Goal: Task Accomplishment & Management: Complete application form

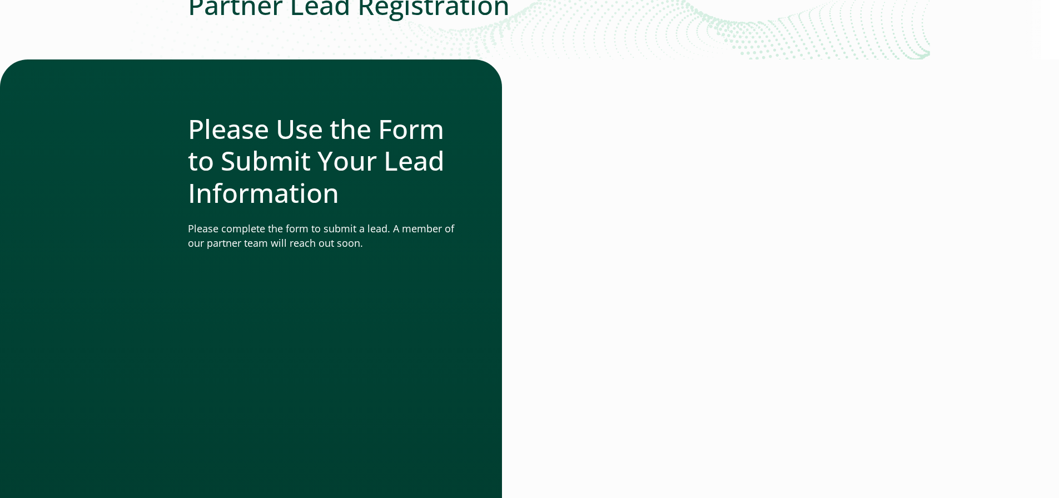
scroll to position [111, 0]
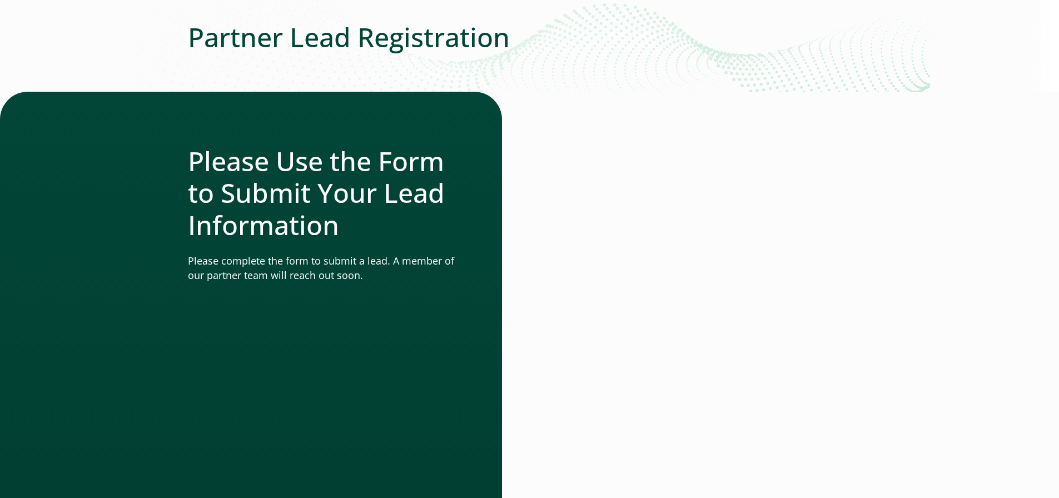
click at [525, 378] on div at bounding box center [516, 403] width 28 height 623
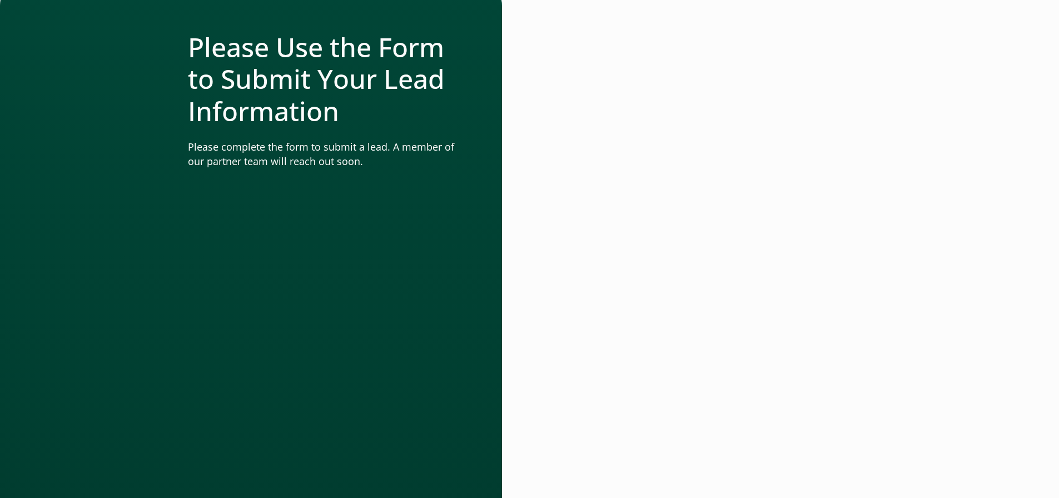
scroll to position [278, 0]
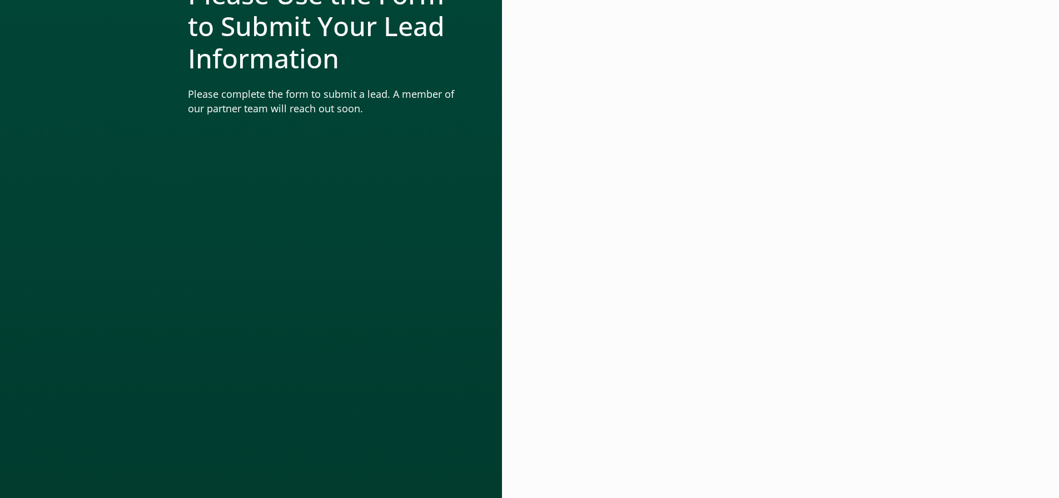
click at [871, 306] on div at bounding box center [701, 236] width 342 height 623
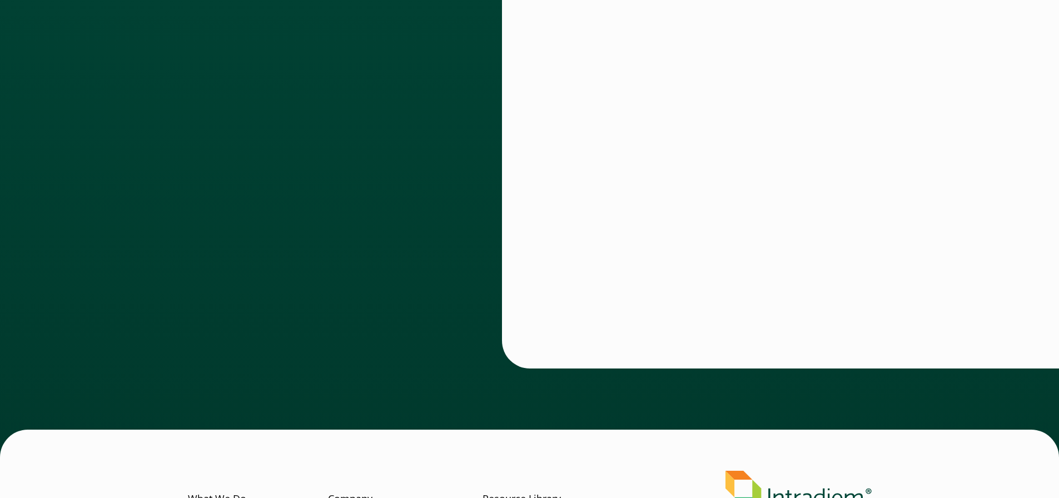
scroll to position [611, 0]
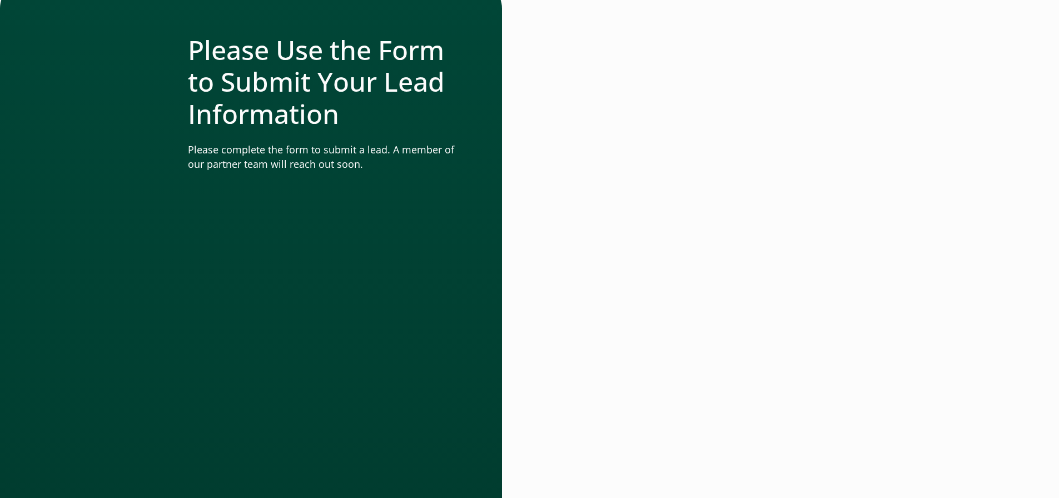
scroll to position [445, 0]
